Goal: Find specific page/section

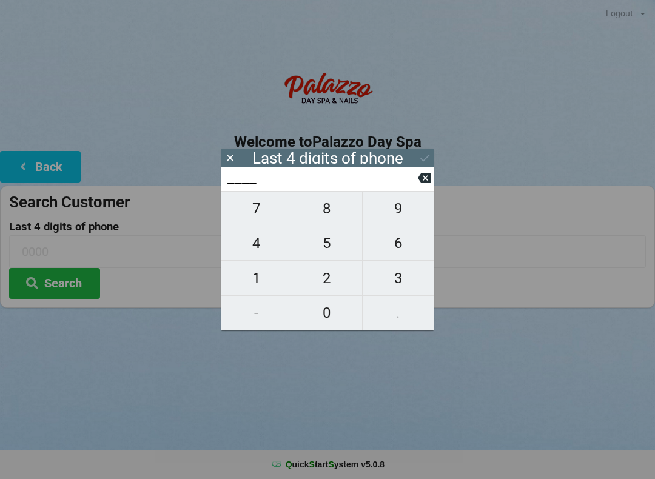
click at [260, 279] on span "1" at bounding box center [257, 278] width 70 height 25
type input "1___"
click at [323, 209] on span "8" at bounding box center [328, 208] width 70 height 25
type input "18__"
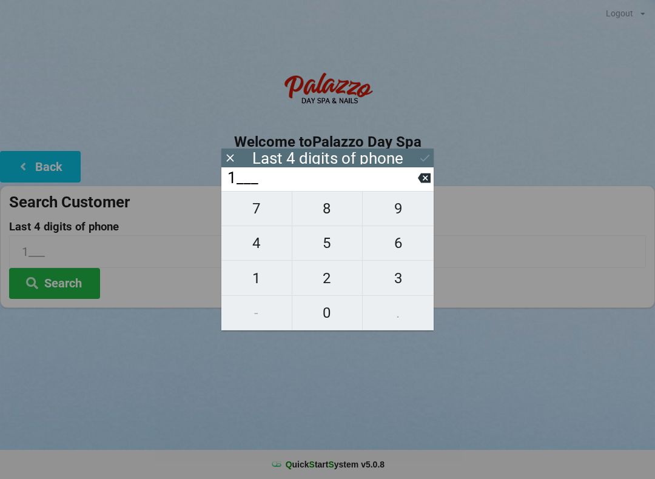
type input "18__"
click at [253, 216] on span "7" at bounding box center [257, 208] width 70 height 25
type input "187_"
click at [336, 313] on span "0" at bounding box center [328, 312] width 70 height 25
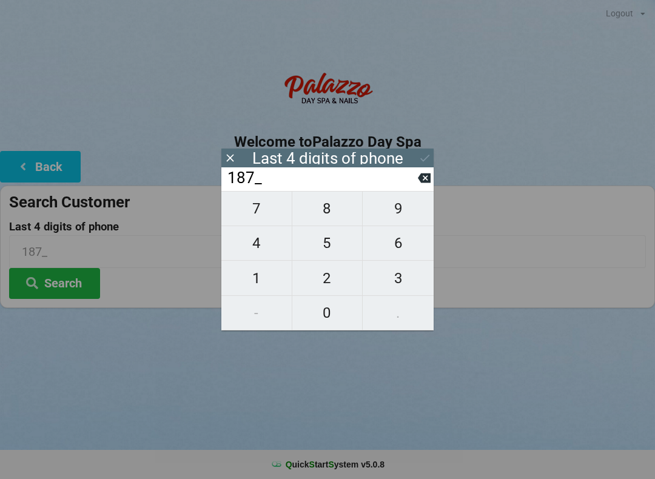
type input "1870"
click at [430, 151] on button at bounding box center [425, 158] width 13 height 16
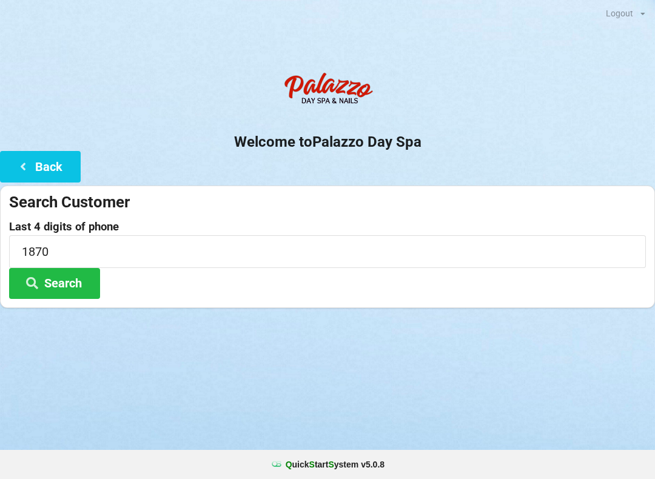
click at [59, 286] on button "Search" at bounding box center [54, 283] width 91 height 31
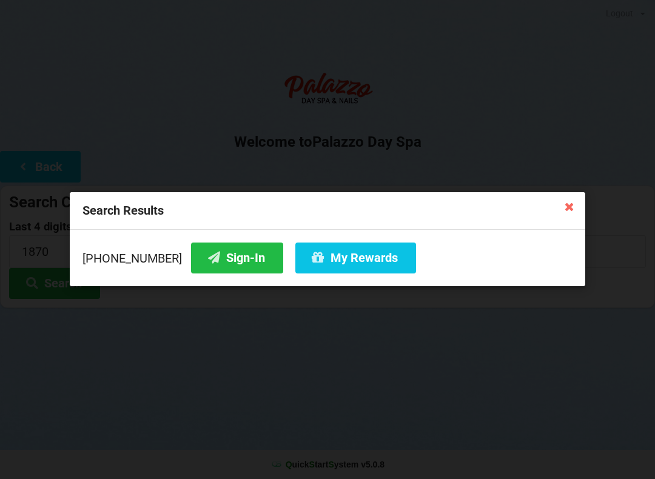
click at [326, 259] on button "My Rewards" at bounding box center [356, 258] width 121 height 31
